Goal: Information Seeking & Learning: Learn about a topic

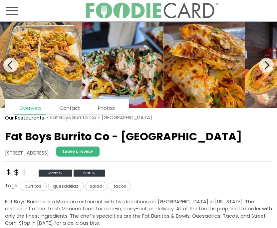
click at [14, 15] on button "Toggle navigation" at bounding box center [12, 10] width 20 height 21
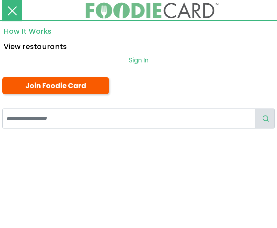
click at [24, 31] on link "How It Works" at bounding box center [138, 30] width 277 height 15
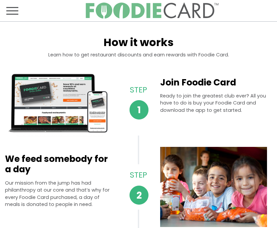
click at [11, 14] on span "Toggle navigation" at bounding box center [12, 14] width 12 height 1
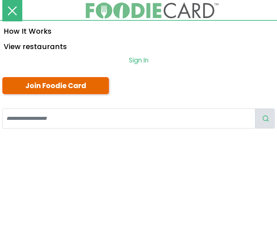
click at [48, 89] on link "Join Foodie Card" at bounding box center [55, 85] width 107 height 17
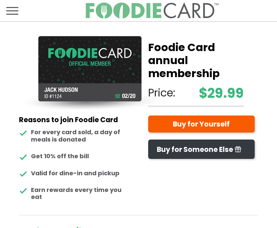
click at [16, 8] on span "Toggle navigation" at bounding box center [12, 11] width 12 height 8
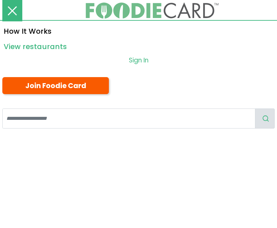
click at [34, 46] on link "View restaurants" at bounding box center [138, 45] width 277 height 15
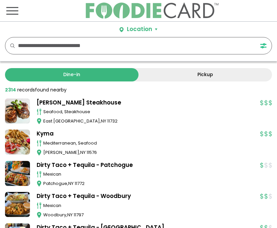
click at [108, 42] on input "text" at bounding box center [131, 45] width 227 height 17
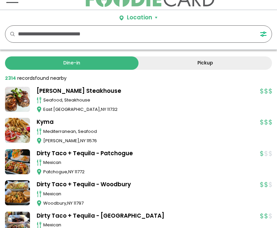
scroll to position [12, 0]
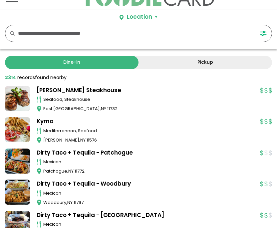
click at [154, 17] on button "Location" at bounding box center [139, 17] width 38 height 9
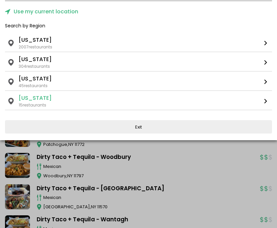
scroll to position [41, 0]
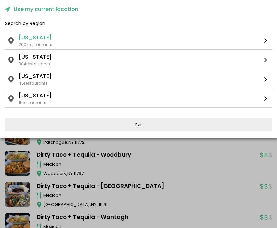
click at [47, 41] on ul "New York" at bounding box center [138, 38] width 239 height 8
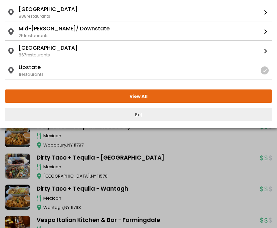
scroll to position [68, 0]
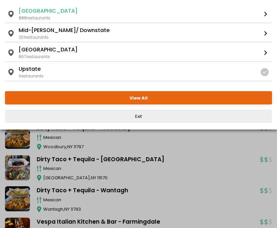
click at [146, 18] on div "New York Long Island 888 restaurants" at bounding box center [138, 14] width 239 height 14
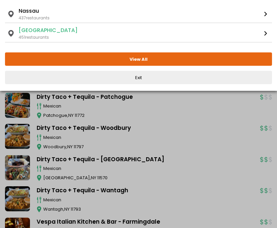
click at [110, 33] on ul "New York Long Island Suffolk" at bounding box center [138, 30] width 239 height 8
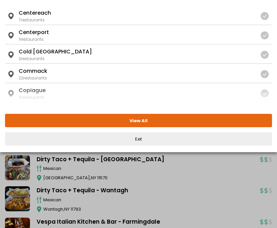
scroll to position [239, 0]
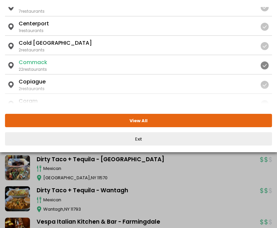
click at [109, 65] on ul "New York ... Suffolk Commack" at bounding box center [137, 62] width 236 height 8
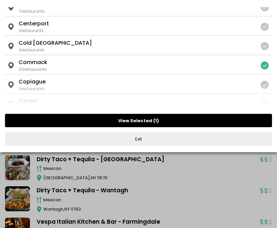
click at [153, 119] on button "View Selected ( 1 )" at bounding box center [138, 120] width 267 height 13
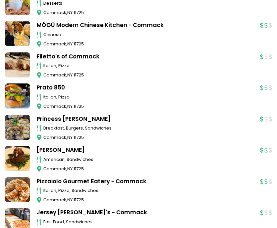
scroll to position [575, 0]
